Goal: Participate in discussion: Engage in conversation with other users on a specific topic

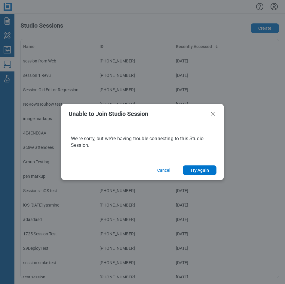
click at [213, 116] on icon "Close" at bounding box center [212, 113] width 7 height 7
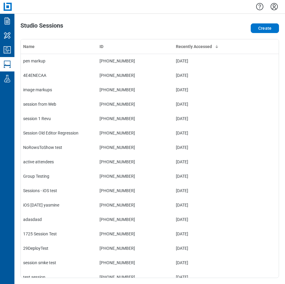
click at [276, 7] on icon "Settings" at bounding box center [274, 7] width 10 height 10
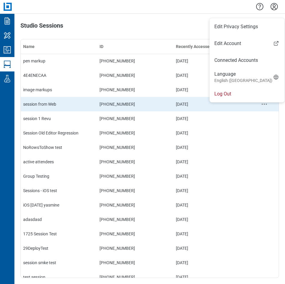
drag, startPoint x: 225, startPoint y: 97, endPoint x: 223, endPoint y: 101, distance: 4.0
click at [225, 98] on li "Log Out" at bounding box center [247, 94] width 75 height 17
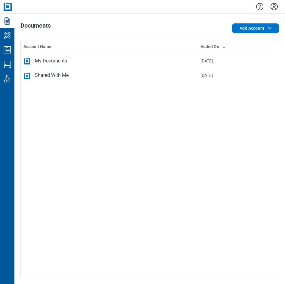
click at [121, 154] on div "Account Name Added On My Documents [DATE] Shared With Me [DATE]" at bounding box center [149, 158] width 259 height 239
click at [6, 67] on icon "Studio Sessions" at bounding box center [7, 65] width 10 height 10
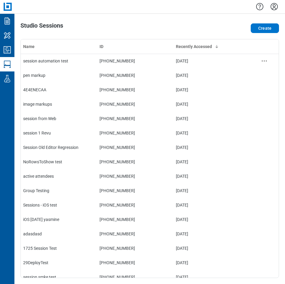
click at [60, 63] on div "session automation test" at bounding box center [59, 61] width 72 height 6
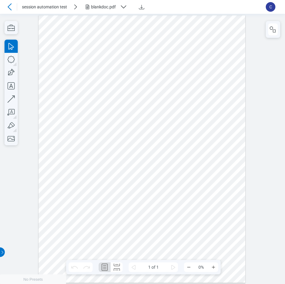
scroll to position [0, 0]
click at [107, 6] on div "blankdoc.pdf" at bounding box center [104, 7] width 26 height 6
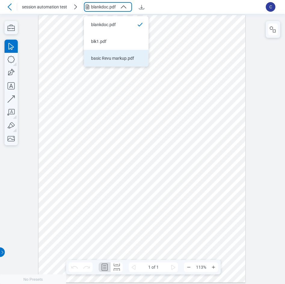
click at [116, 58] on div "basic Revu markup.pdf" at bounding box center [112, 58] width 43 height 6
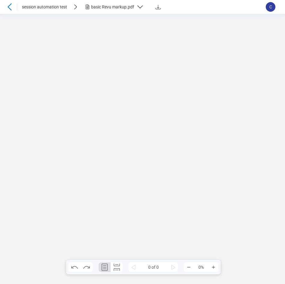
scroll to position [0, 0]
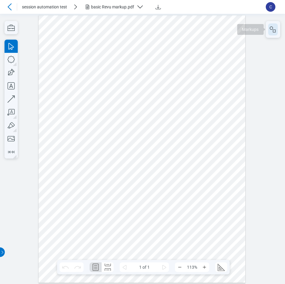
click at [271, 32] on icon "button" at bounding box center [272, 29] width 7 height 7
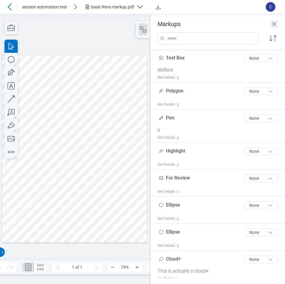
click at [276, 25] on icon "Close" at bounding box center [274, 23] width 7 height 7
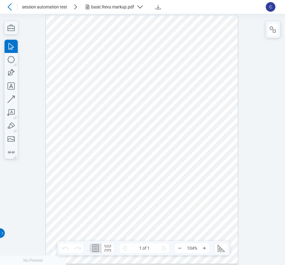
click at [142, 174] on div at bounding box center [142, 139] width 192 height 249
click at [142, 31] on icon "button" at bounding box center [272, 29] width 7 height 7
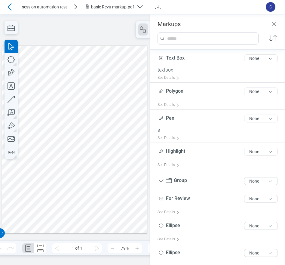
click at [66, 166] on div at bounding box center [74, 139] width 145 height 188
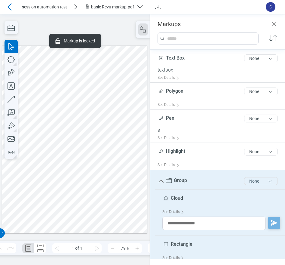
click at [142, 182] on button "None" at bounding box center [261, 181] width 34 height 8
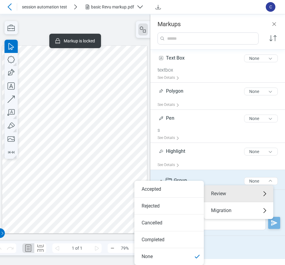
click at [121, 11] on button "basic Revu markup.pdf" at bounding box center [116, 7] width 65 height 10
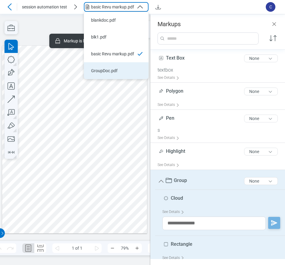
click at [106, 69] on div "GroupDoc.pdf" at bounding box center [112, 71] width 43 height 6
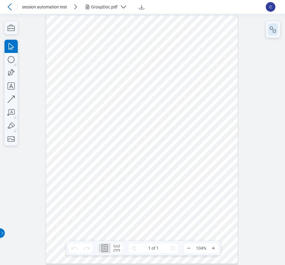
click at [142, 31] on icon "button" at bounding box center [272, 29] width 7 height 7
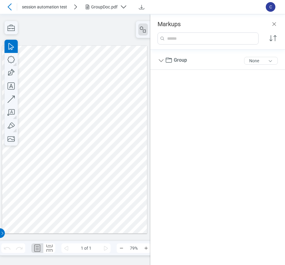
click at [88, 92] on div at bounding box center [74, 139] width 145 height 188
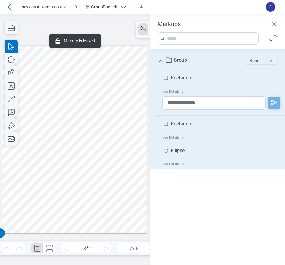
click at [142, 62] on button "None" at bounding box center [261, 61] width 34 height 8
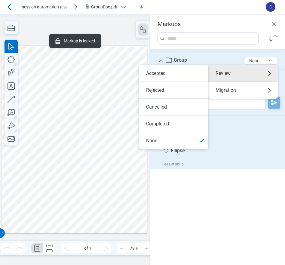
click at [142, 74] on li "Accepted" at bounding box center [173, 73] width 69 height 17
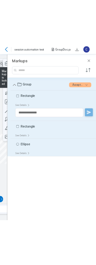
scroll to position [0, 41]
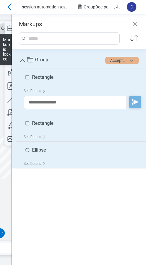
click at [121, 60] on button "Accepted" at bounding box center [123, 60] width 34 height 7
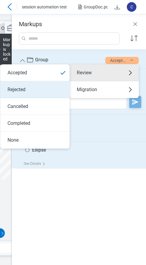
click at [31, 89] on li "Rejected" at bounding box center [34, 89] width 69 height 17
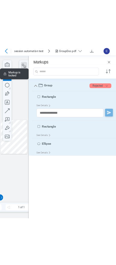
scroll to position [0, 0]
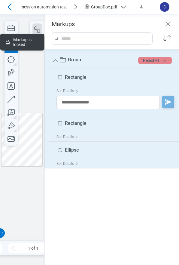
click at [142, 59] on button "Rejected" at bounding box center [155, 60] width 34 height 7
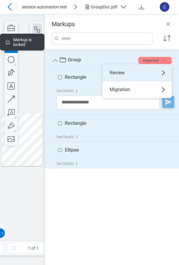
click at [121, 73] on div "Review" at bounding box center [136, 72] width 69 height 17
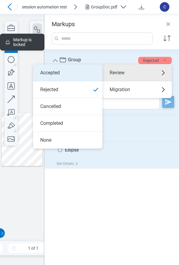
click at [72, 73] on li "Accepted" at bounding box center [67, 72] width 69 height 17
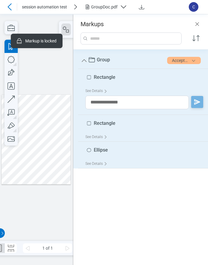
click at [56, 122] on div at bounding box center [36, 139] width 69 height 90
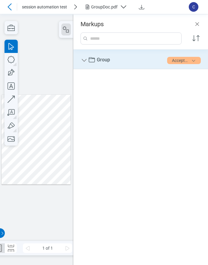
click at [84, 62] on icon "Group" at bounding box center [84, 60] width 7 height 7
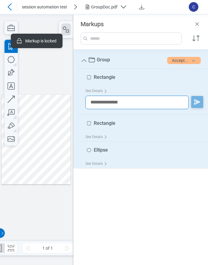
click at [128, 105] on textarea at bounding box center [136, 103] width 103 height 14
type textarea "**********"
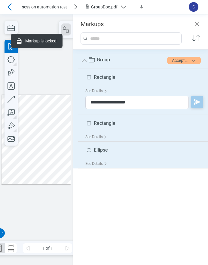
click at [142, 99] on polygon "button" at bounding box center [197, 101] width 7 height 7
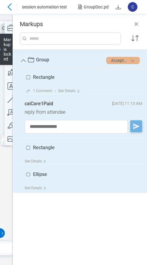
click at [127, 61] on button "Accepted" at bounding box center [123, 60] width 34 height 7
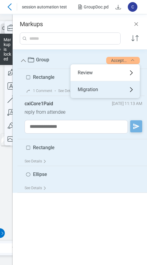
click at [92, 92] on div "Migration" at bounding box center [105, 89] width 69 height 17
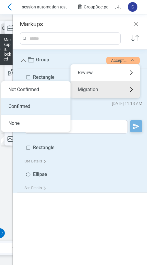
click at [36, 106] on li "Confirmed" at bounding box center [35, 106] width 69 height 17
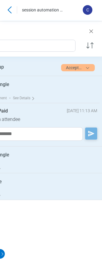
scroll to position [0, 46]
click at [74, 66] on button "Accepted" at bounding box center [78, 67] width 34 height 7
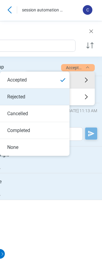
click at [39, 98] on li "Rejected" at bounding box center [34, 96] width 69 height 17
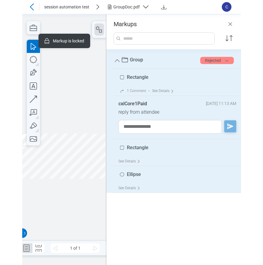
scroll to position [0, 0]
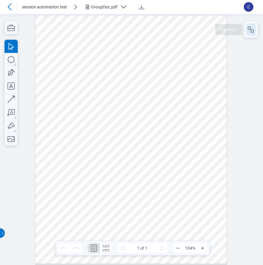
click at [254, 29] on icon "button" at bounding box center [250, 29] width 7 height 7
